Goal: Find specific page/section: Find specific page/section

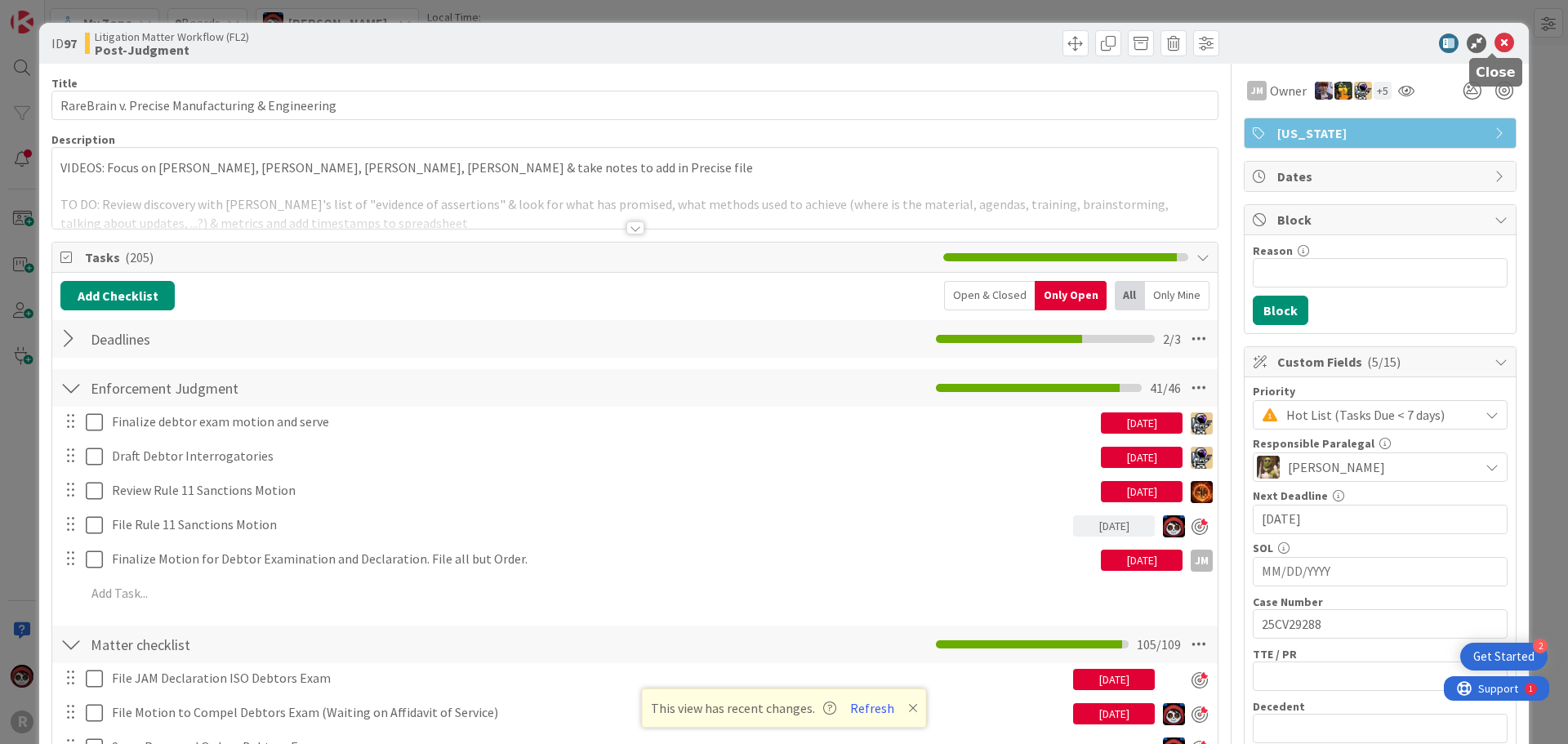
click at [1494, 46] on icon at bounding box center [1503, 43] width 19 height 19
click at [1494, 47] on icon at bounding box center [1503, 43] width 19 height 19
click at [1500, 39] on icon at bounding box center [1503, 43] width 19 height 19
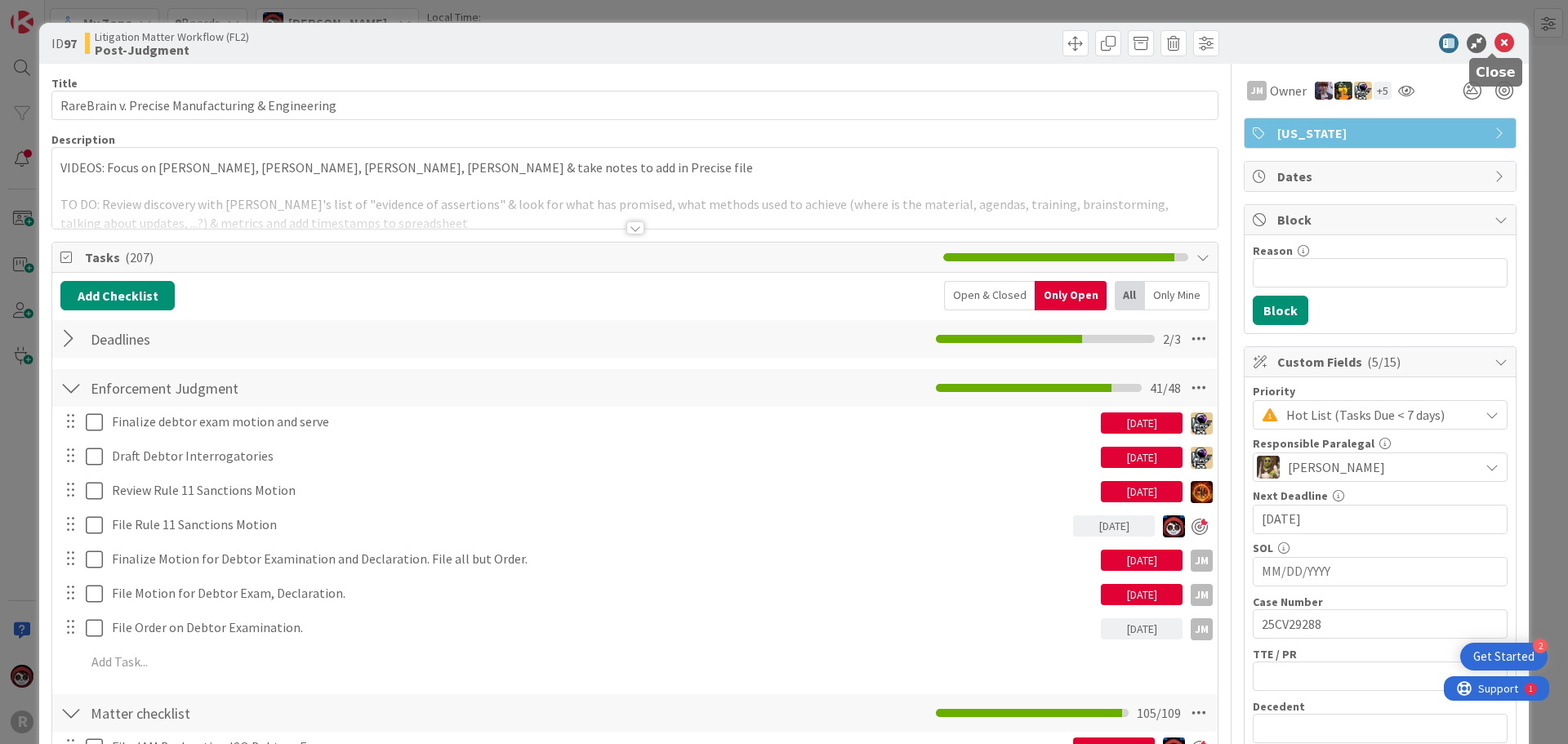
click at [1498, 38] on icon at bounding box center [1503, 43] width 19 height 19
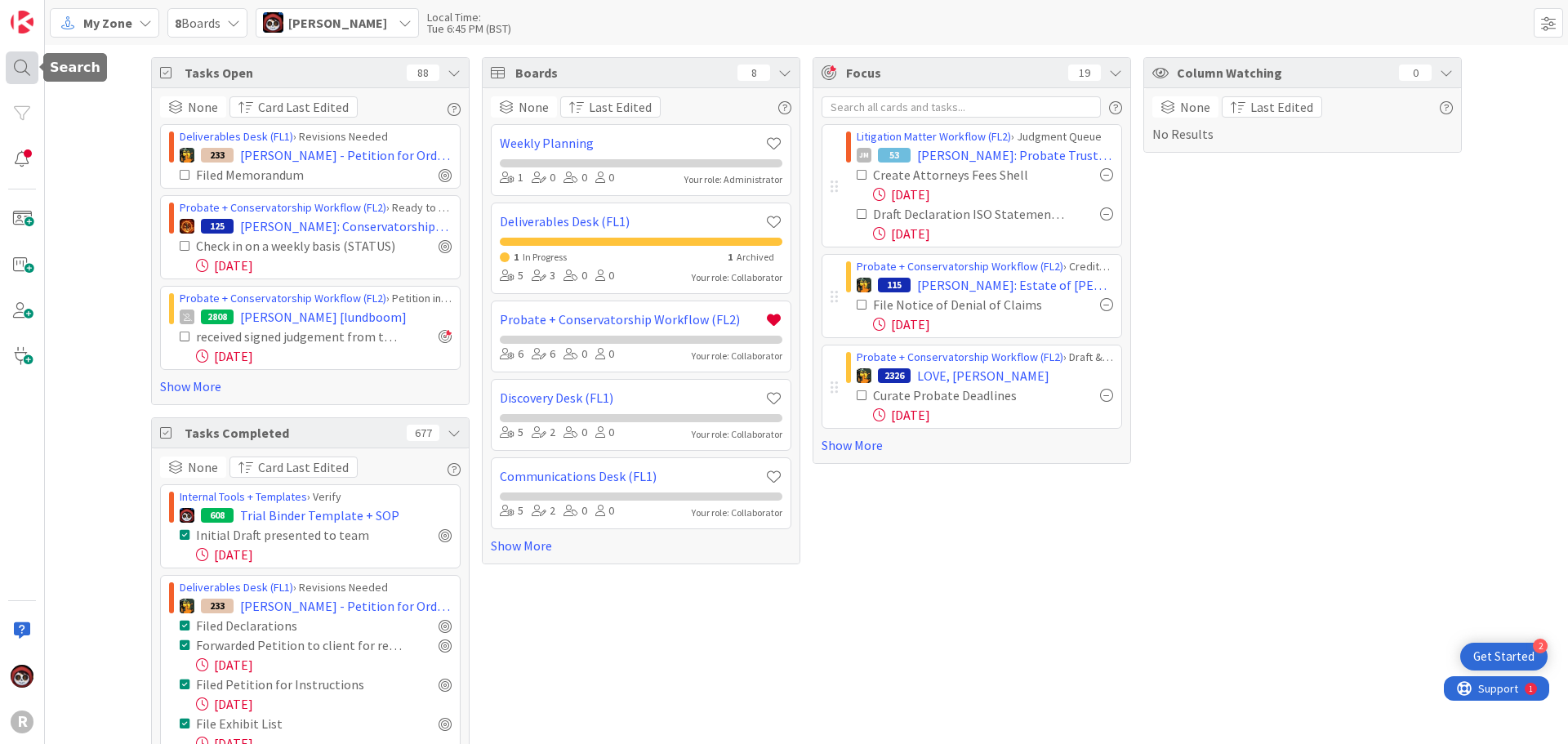
click at [31, 59] on div at bounding box center [22, 68] width 33 height 33
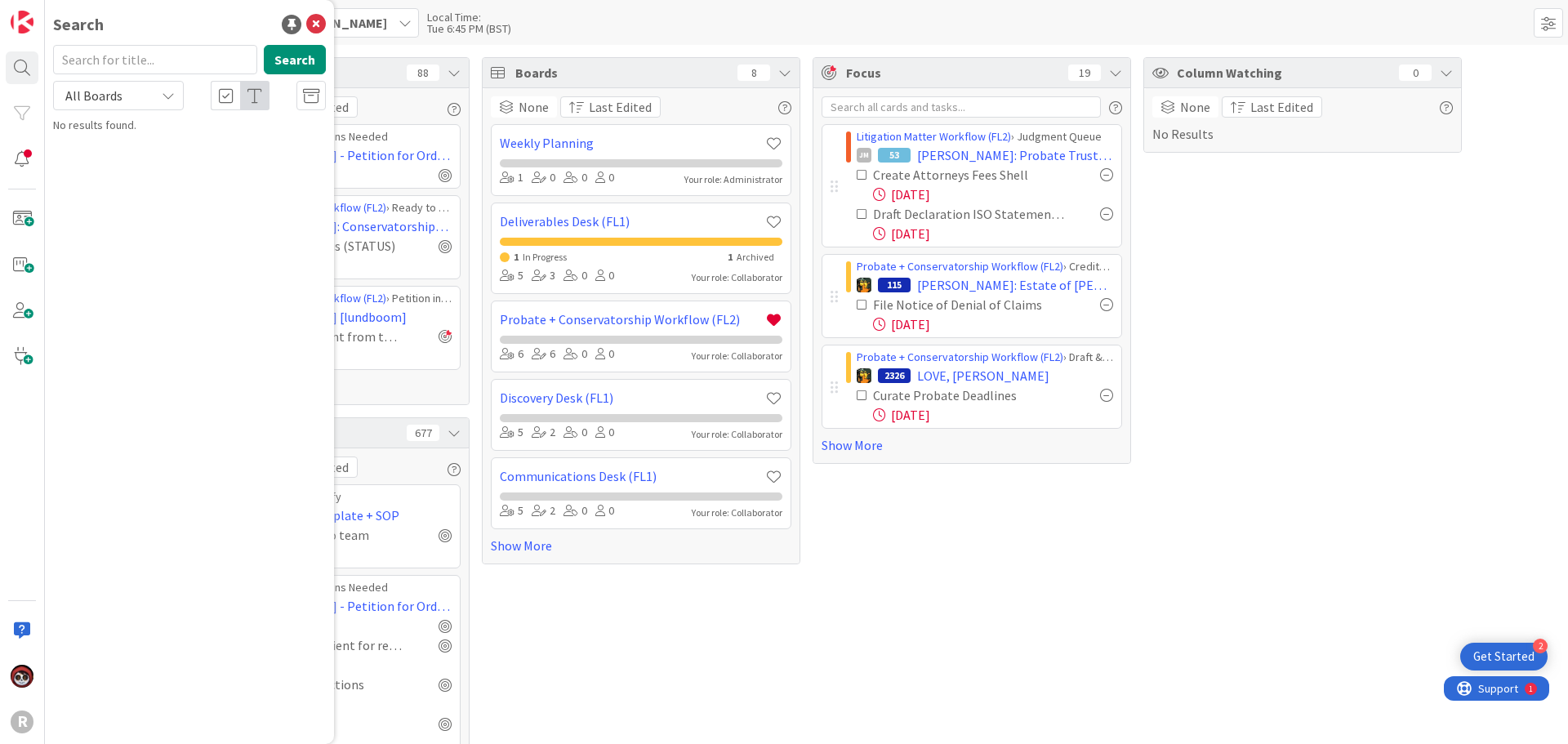
click at [132, 67] on input "text" at bounding box center [155, 59] width 204 height 29
type input "[PERSON_NAME]"
click at [201, 150] on span ", [PERSON_NAME]" at bounding box center [243, 143] width 85 height 15
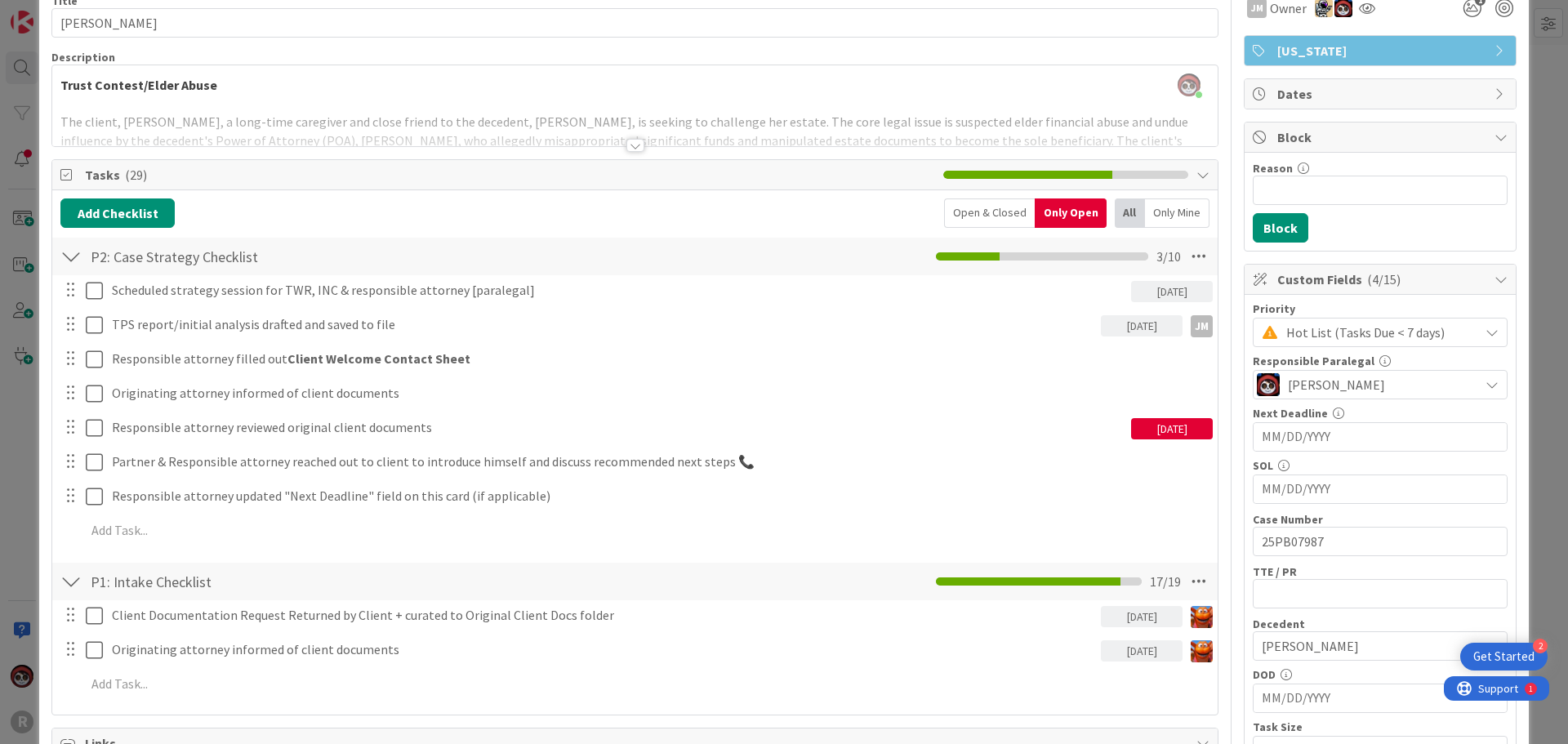
scroll to position [81, 0]
drag, startPoint x: 733, startPoint y: 548, endPoint x: 707, endPoint y: 562, distance: 29.5
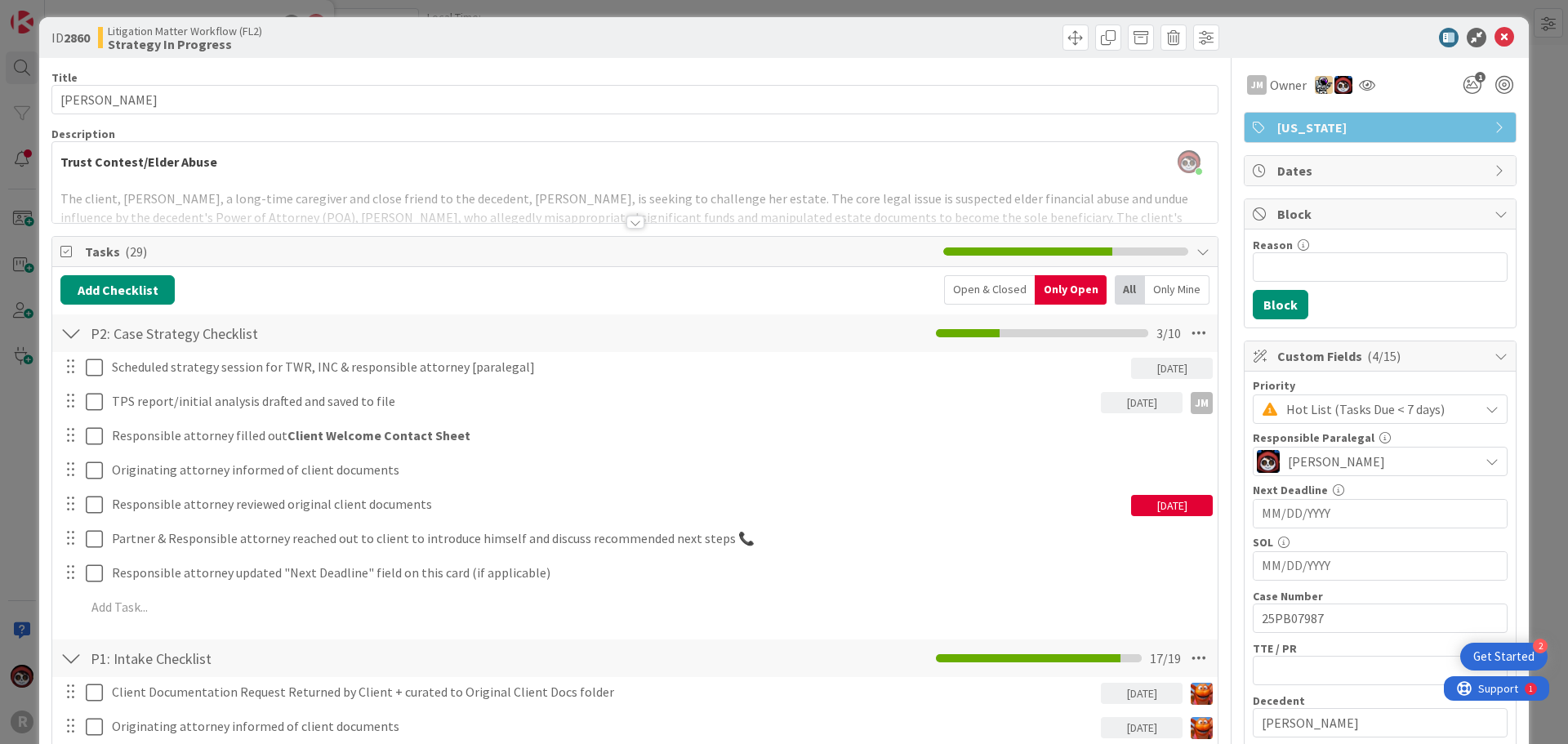
scroll to position [0, 0]
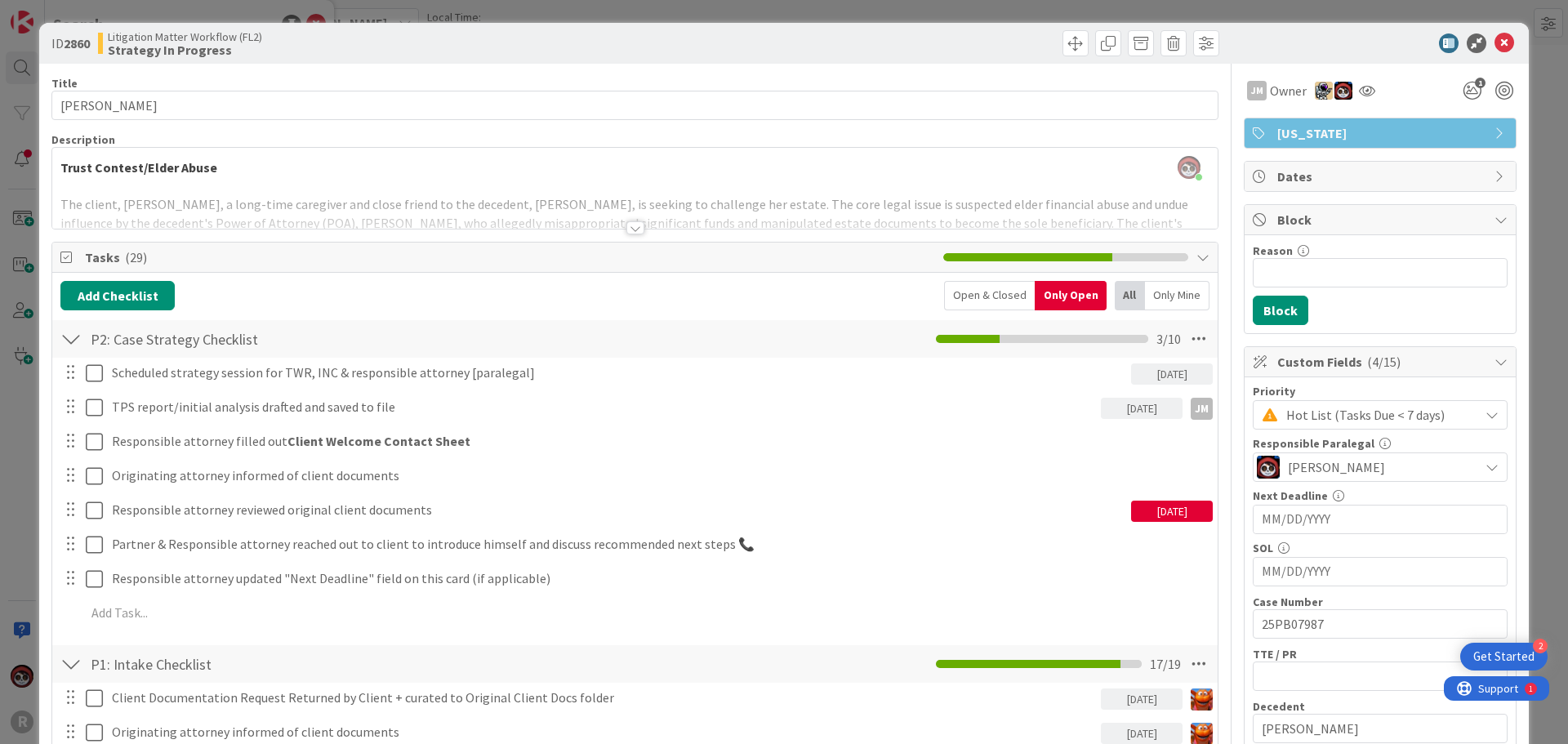
click at [626, 228] on div at bounding box center [635, 228] width 18 height 13
